Goal: Find specific page/section

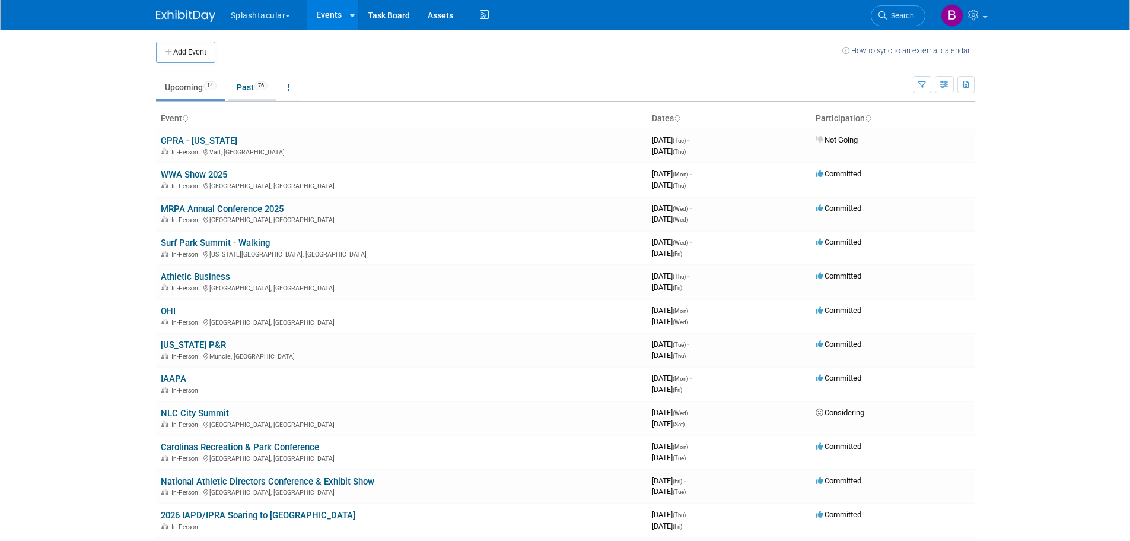
click at [244, 88] on link "Past 76" at bounding box center [252, 87] width 49 height 23
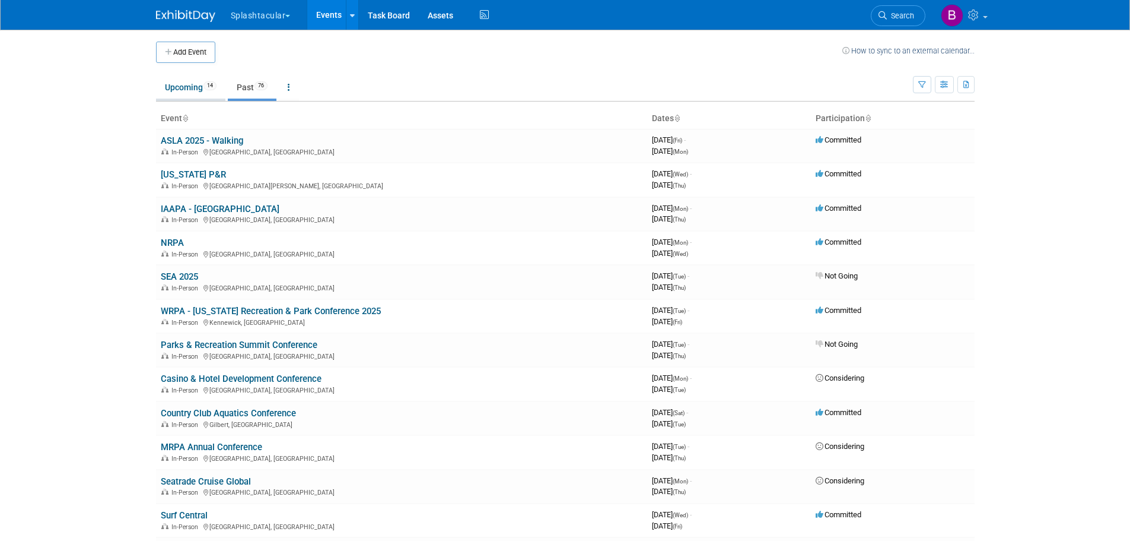
click at [190, 97] on link "Upcoming 14" at bounding box center [190, 87] width 69 height 23
